Goal: Task Accomplishment & Management: Manage account settings

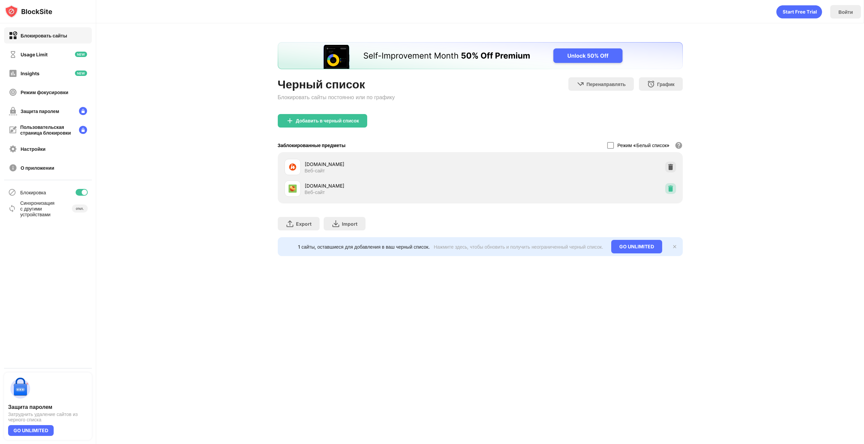
click at [672, 194] on div at bounding box center [670, 188] width 11 height 11
